Goal: Navigation & Orientation: Understand site structure

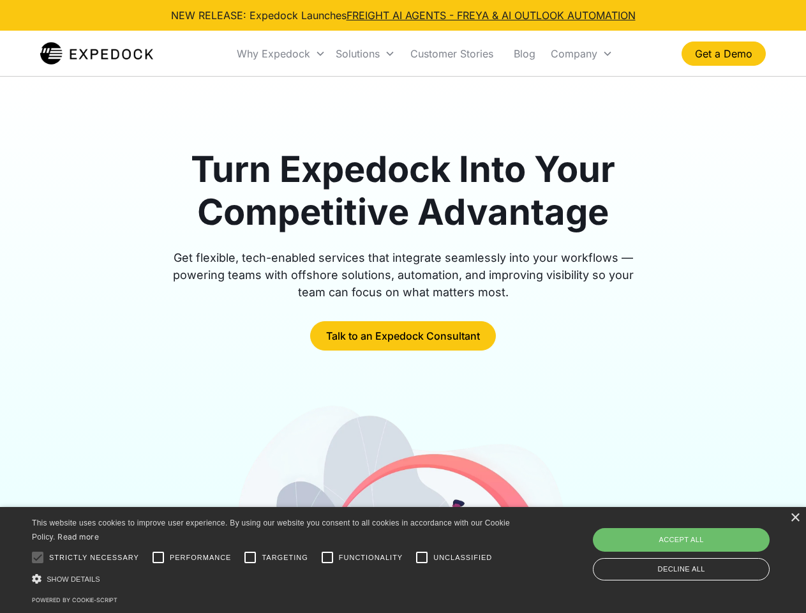
click at [281, 54] on div "Why Expedock" at bounding box center [273, 53] width 73 height 13
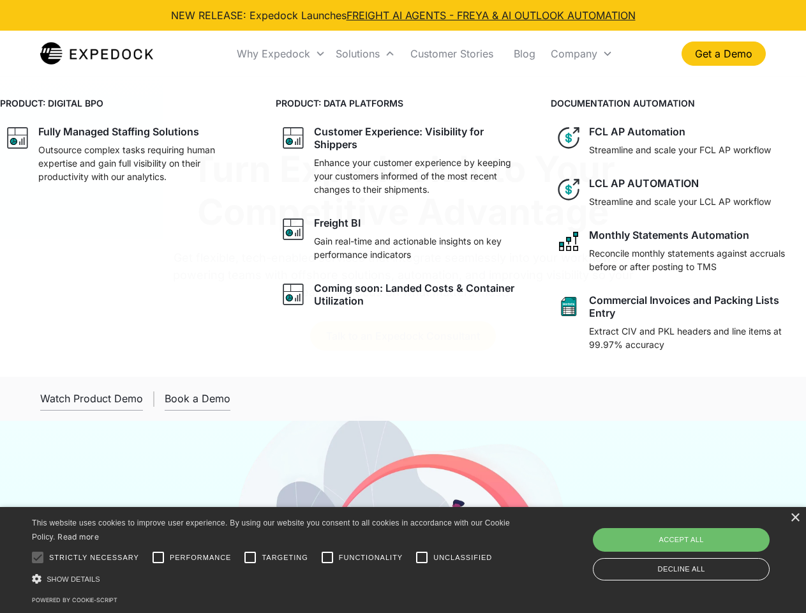
click at [365, 54] on div "Solutions" at bounding box center [358, 53] width 44 height 13
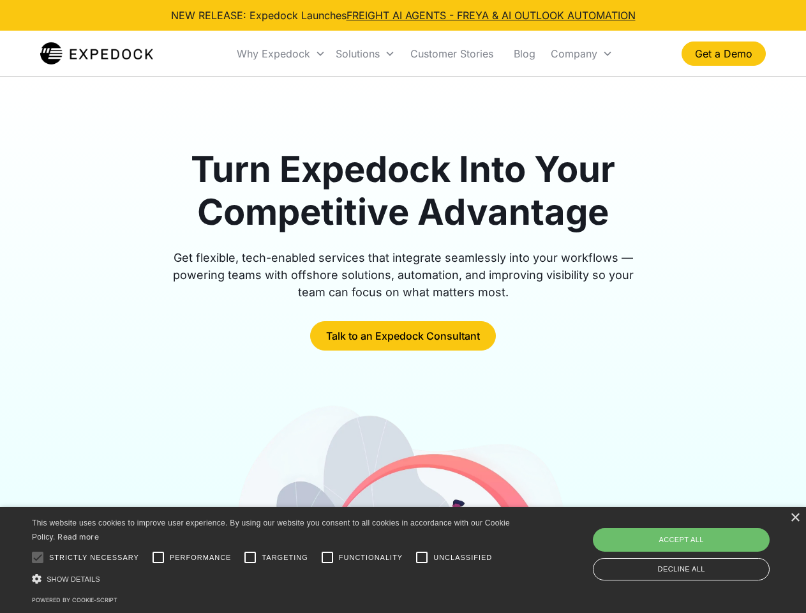
click at [581, 54] on div "Company" at bounding box center [574, 53] width 47 height 13
click at [38, 557] on div at bounding box center [38, 557] width 26 height 26
click at [158, 557] on input "Performance" at bounding box center [158, 557] width 26 height 26
checkbox input "true"
click at [250, 557] on input "Targeting" at bounding box center [250, 557] width 26 height 26
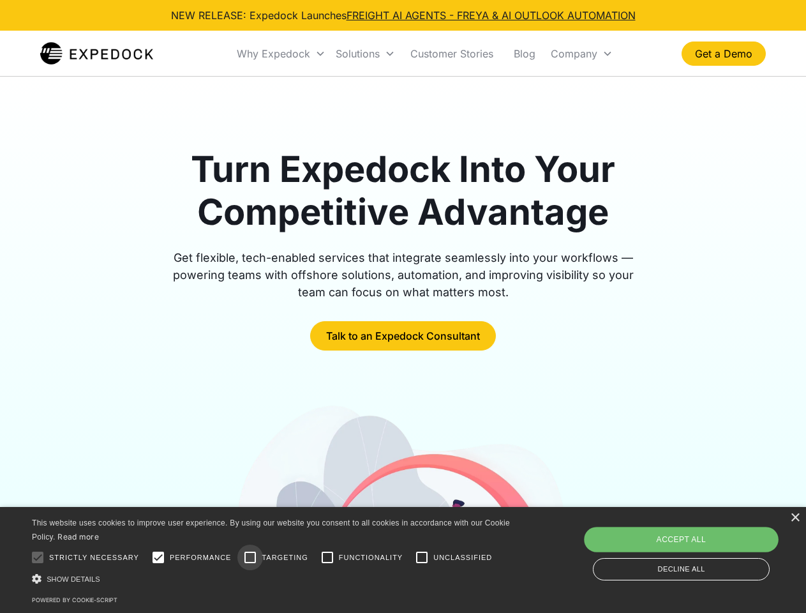
checkbox input "true"
click at [327, 557] on input "Functionality" at bounding box center [328, 557] width 26 height 26
checkbox input "true"
click at [422, 557] on input "Unclassified" at bounding box center [422, 557] width 26 height 26
checkbox input "true"
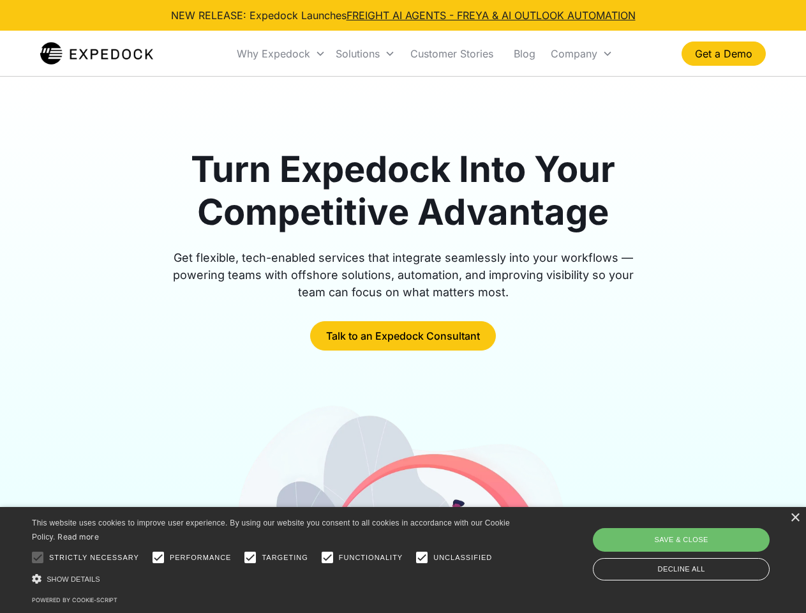
click at [273, 578] on div "Show details Hide details" at bounding box center [273, 578] width 482 height 13
